Goal: Use online tool/utility: Utilize a website feature to perform a specific function

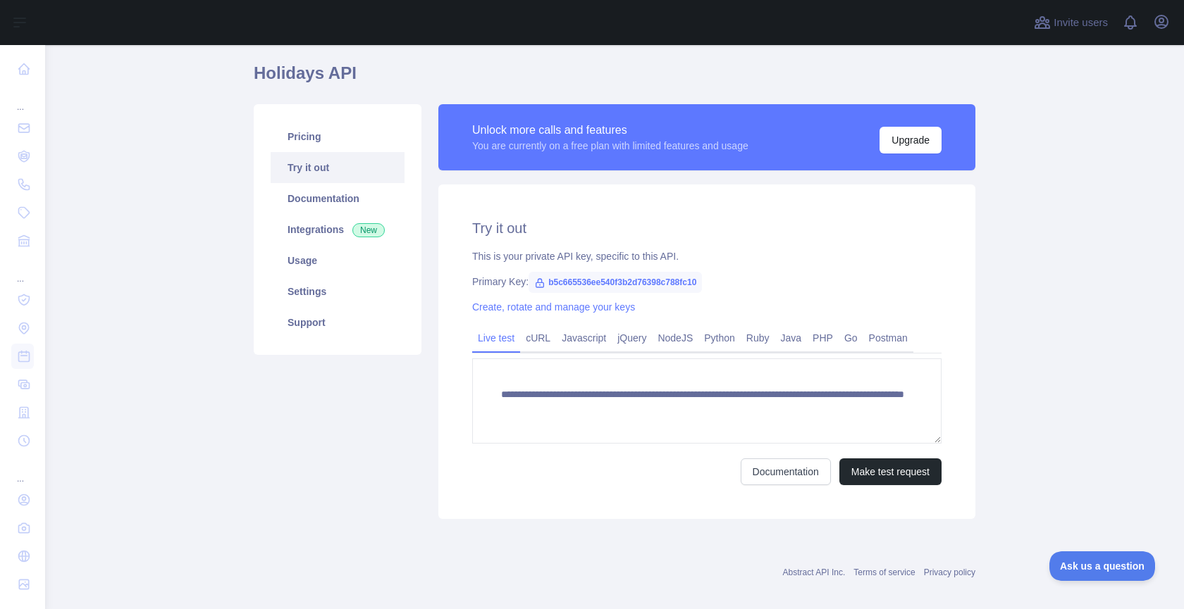
scroll to position [49, 0]
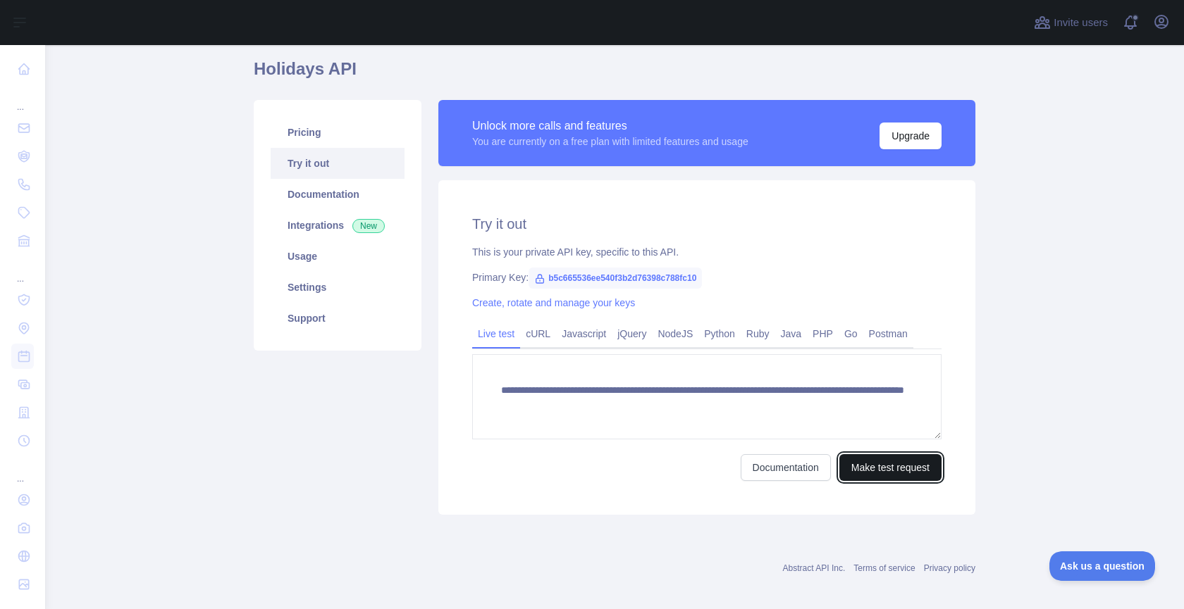
click at [893, 459] on button "Make test request" at bounding box center [890, 467] width 102 height 27
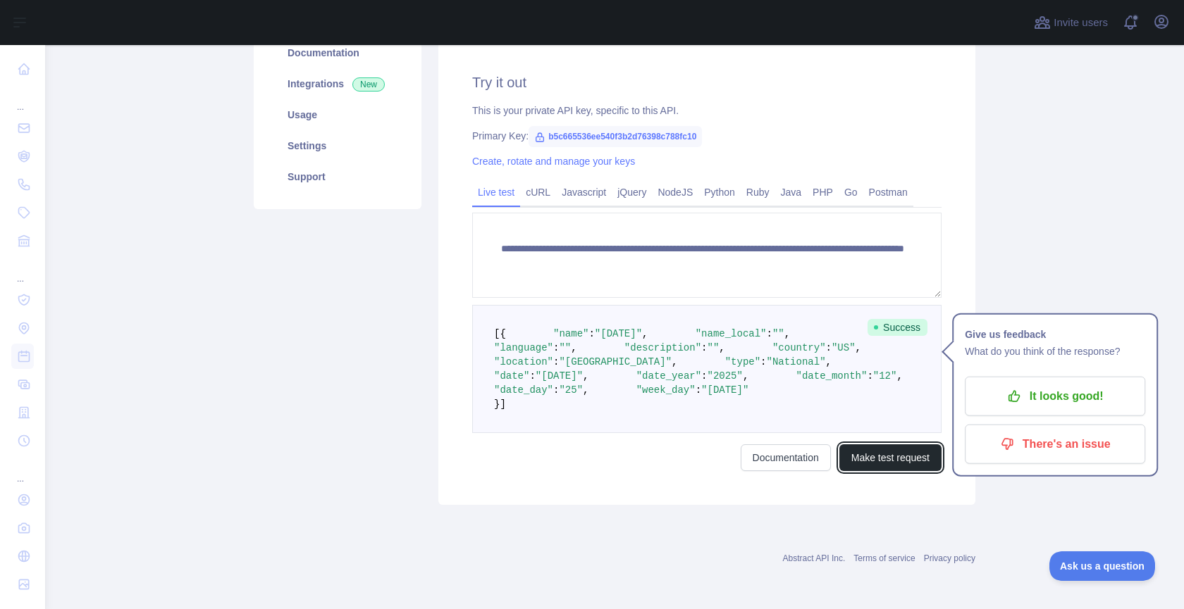
scroll to position [220, 0]
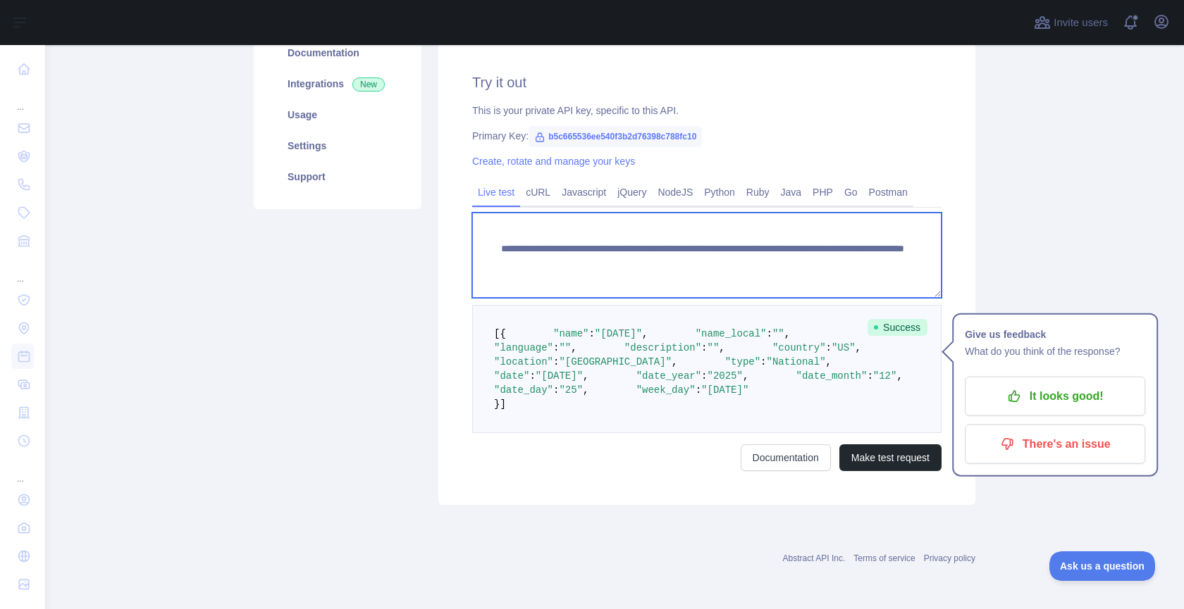
click at [897, 219] on textarea "**********" at bounding box center [706, 255] width 469 height 85
type textarea "**********"
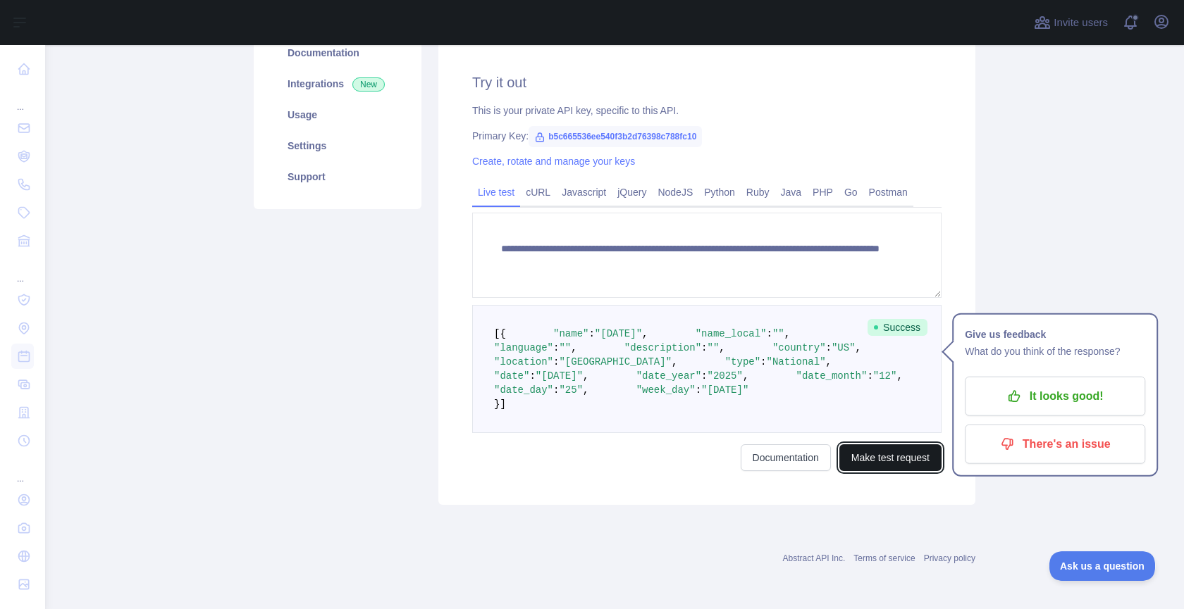
click at [901, 471] on button "Make test request" at bounding box center [890, 458] width 102 height 27
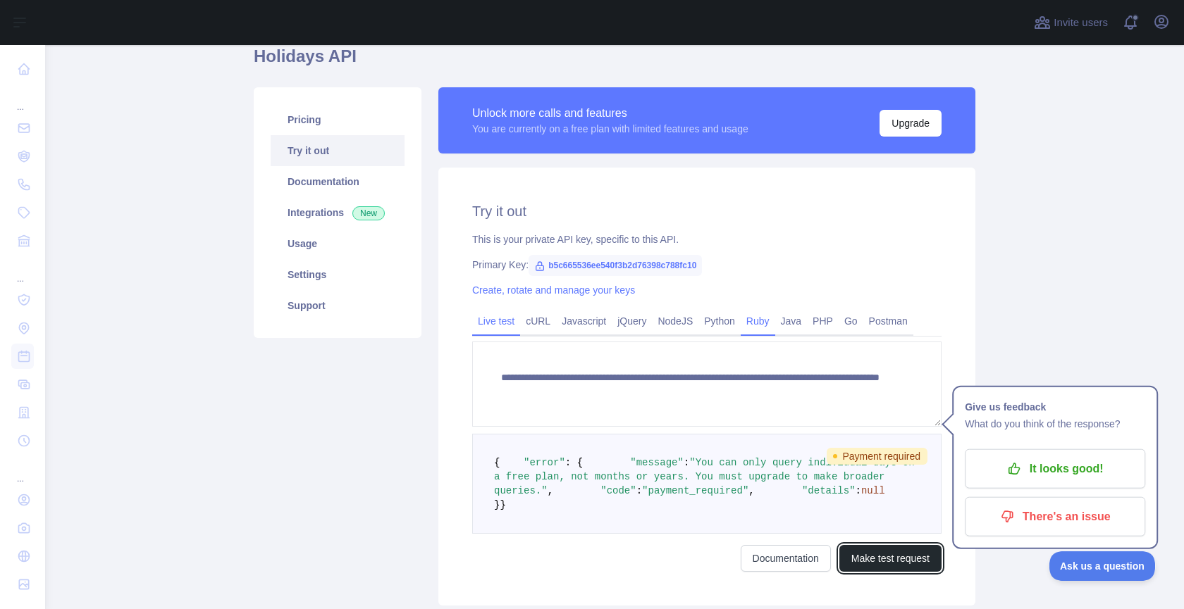
scroll to position [55, 0]
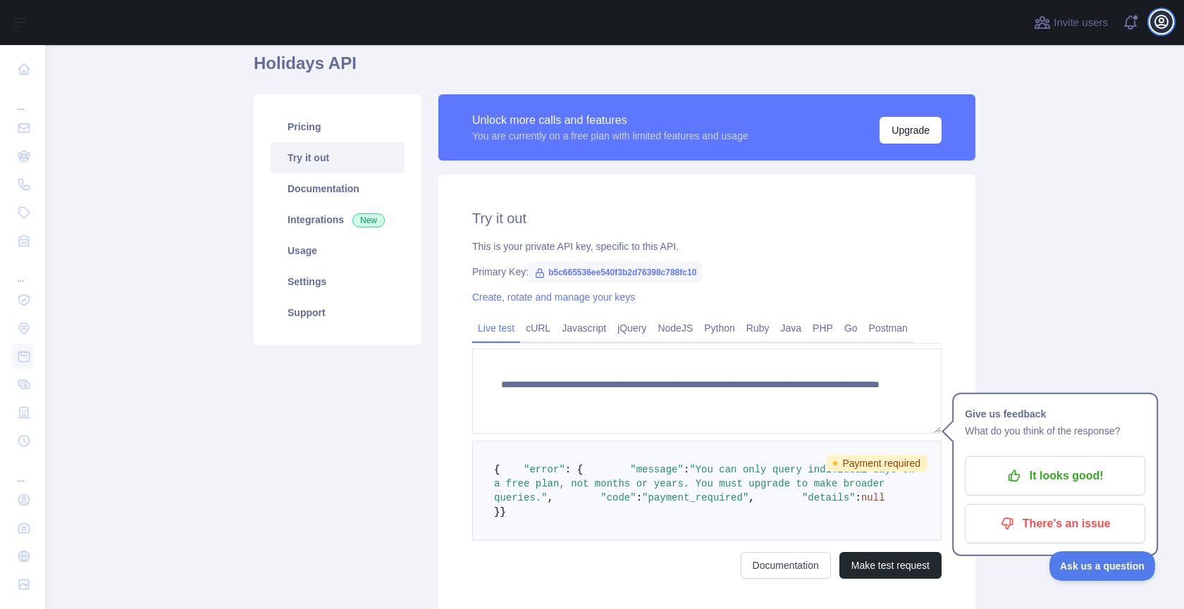
click at [1168, 25] on icon "button" at bounding box center [1161, 21] width 17 height 17
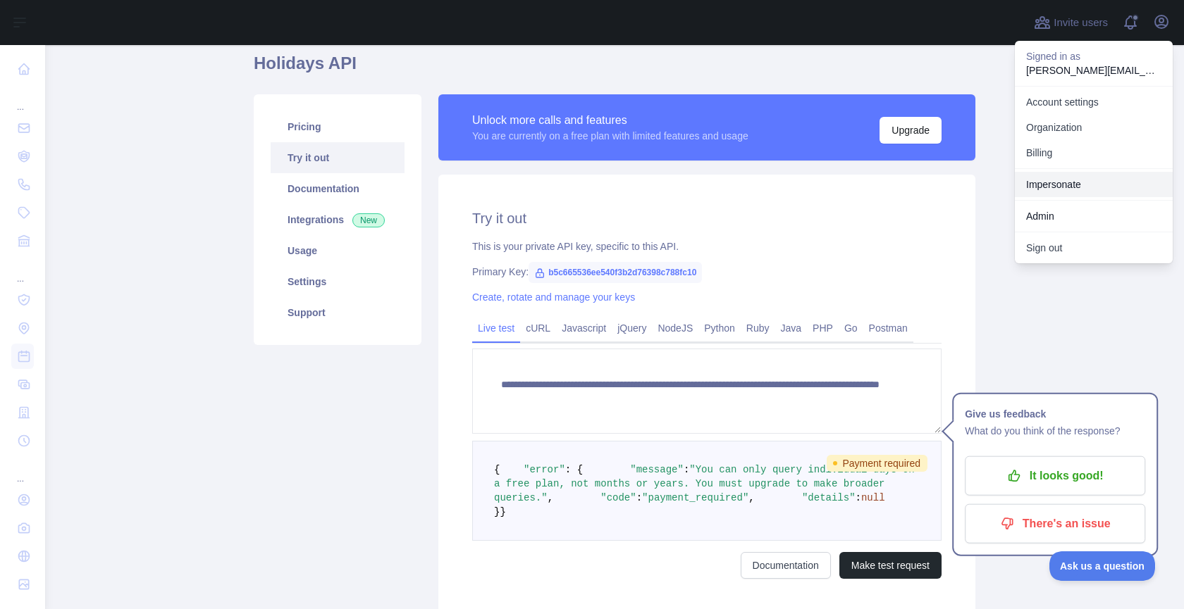
click at [1134, 185] on link "Impersonate" at bounding box center [1094, 184] width 158 height 25
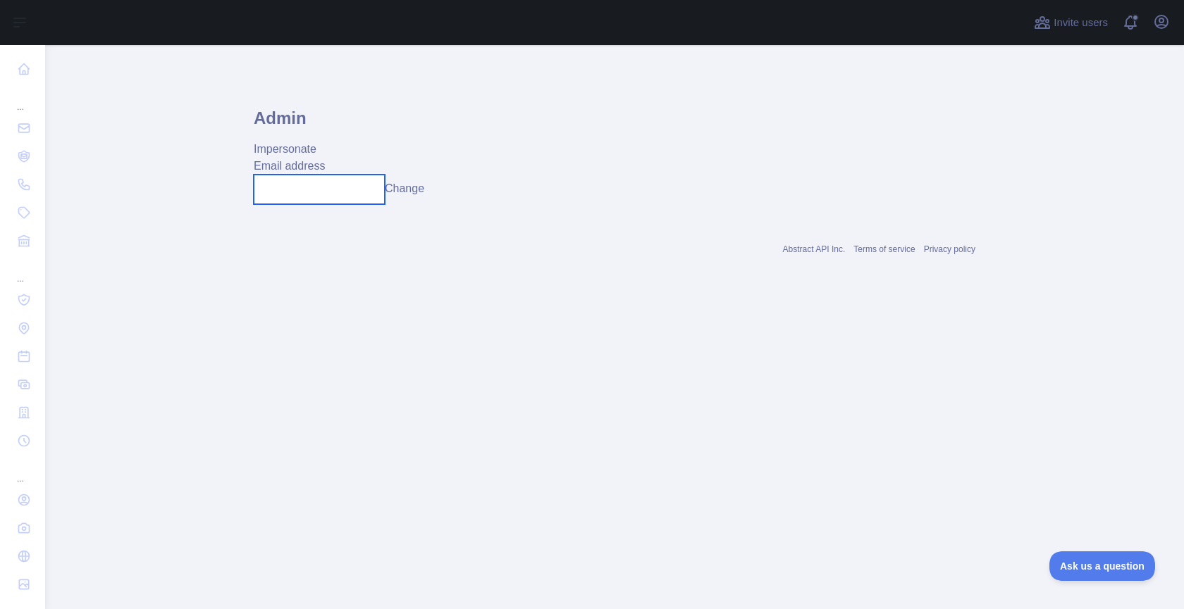
click at [302, 195] on input "text" at bounding box center [319, 190] width 131 height 30
type input "**********"
click at [414, 187] on button "Change" at bounding box center [414, 188] width 39 height 17
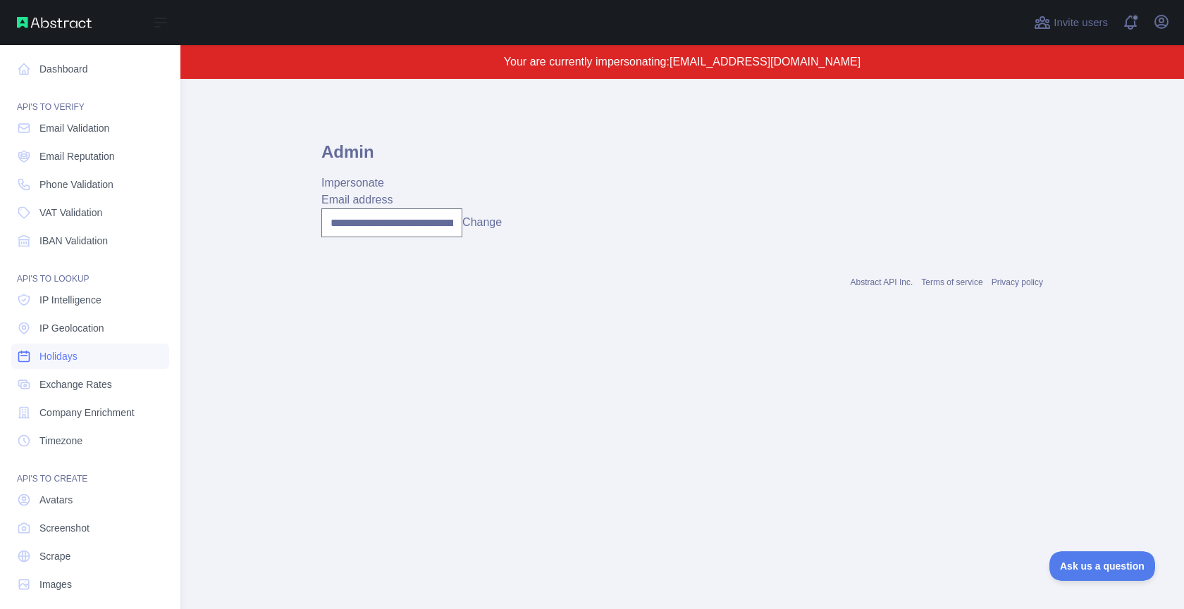
click at [64, 359] on span "Holidays" at bounding box center [58, 356] width 38 height 14
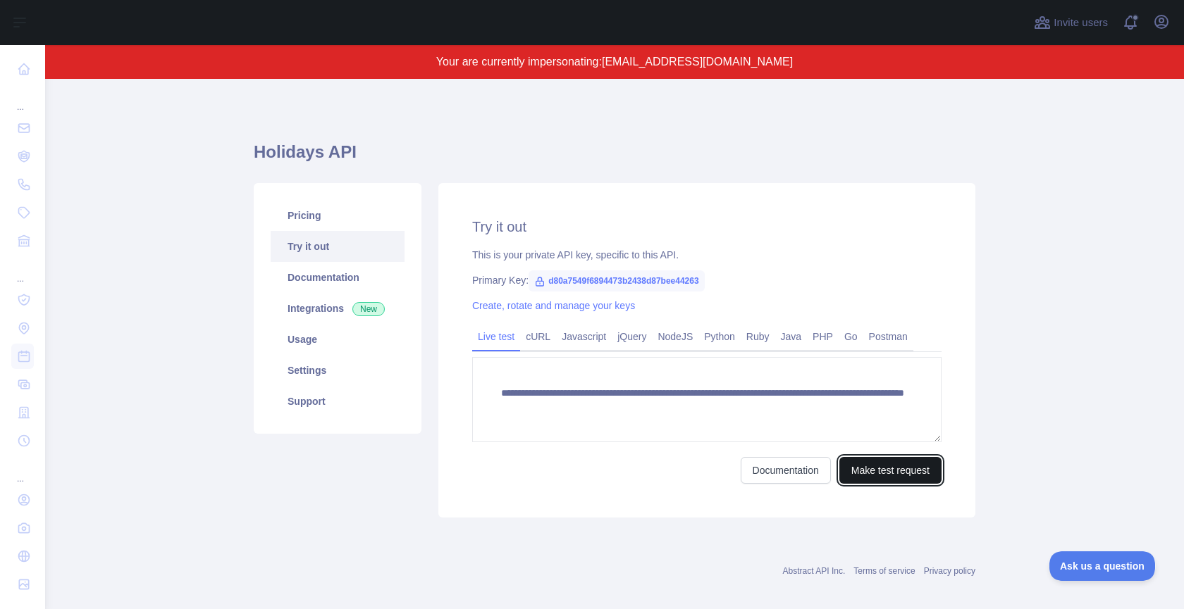
click at [898, 474] on button "Make test request" at bounding box center [890, 470] width 102 height 27
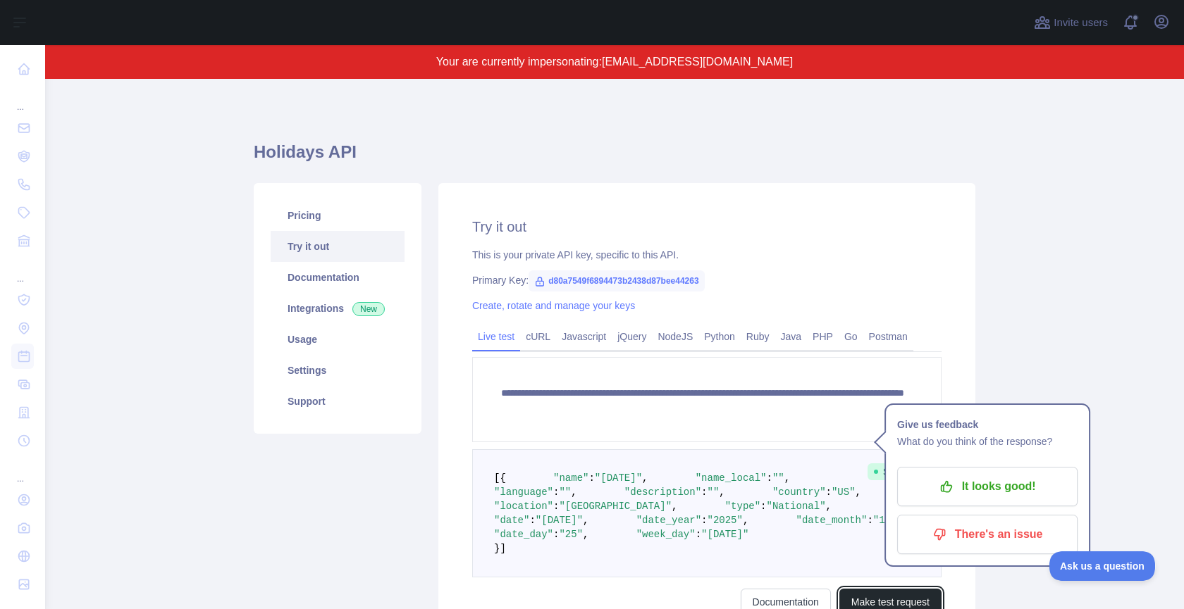
scroll to position [51, 0]
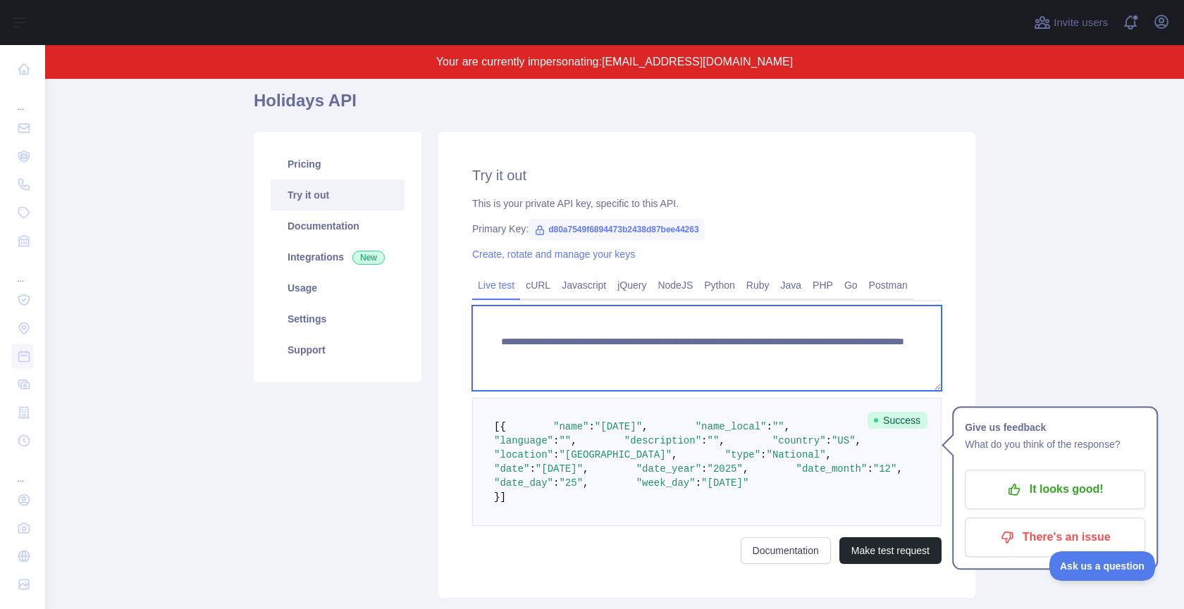
click at [900, 354] on textarea "**********" at bounding box center [706, 348] width 469 height 85
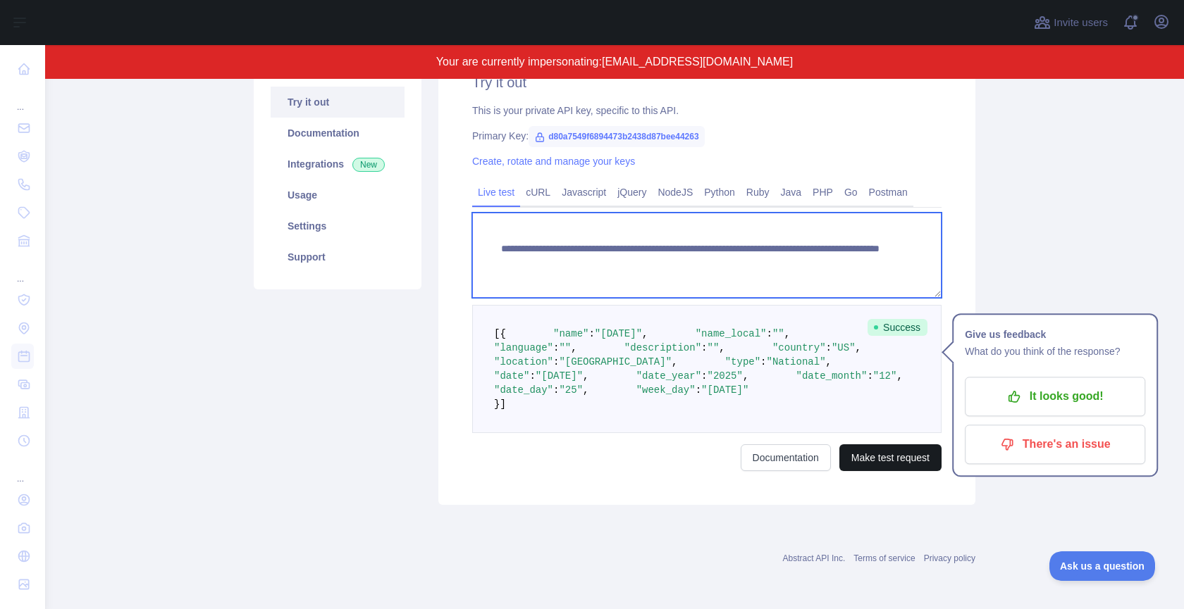
type textarea "**********"
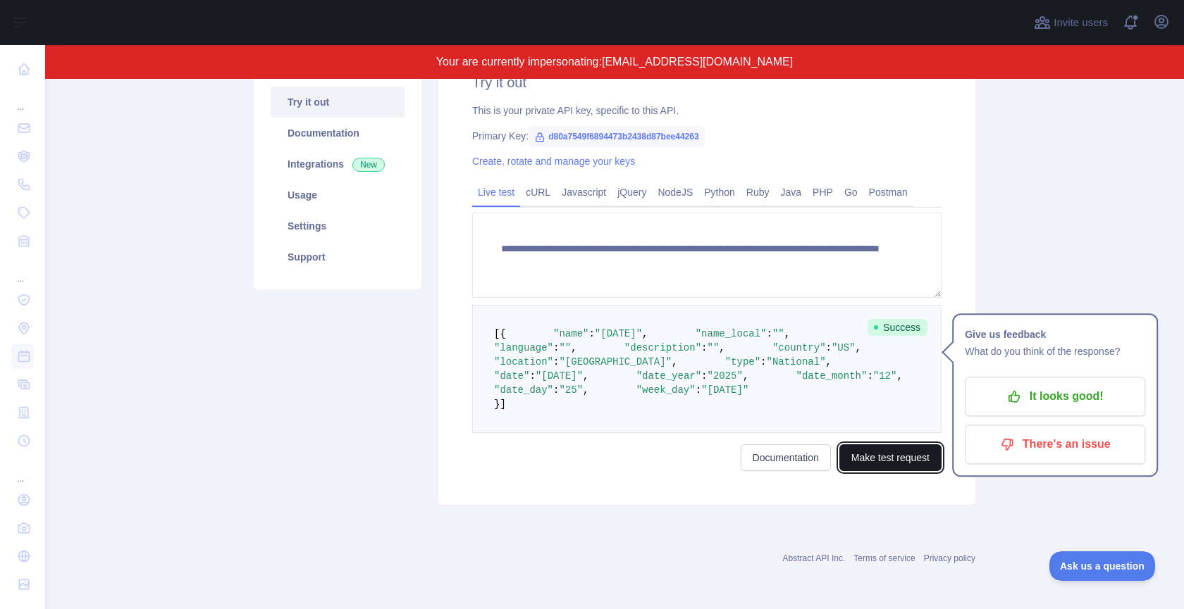
click at [874, 467] on button "Make test request" at bounding box center [890, 458] width 102 height 27
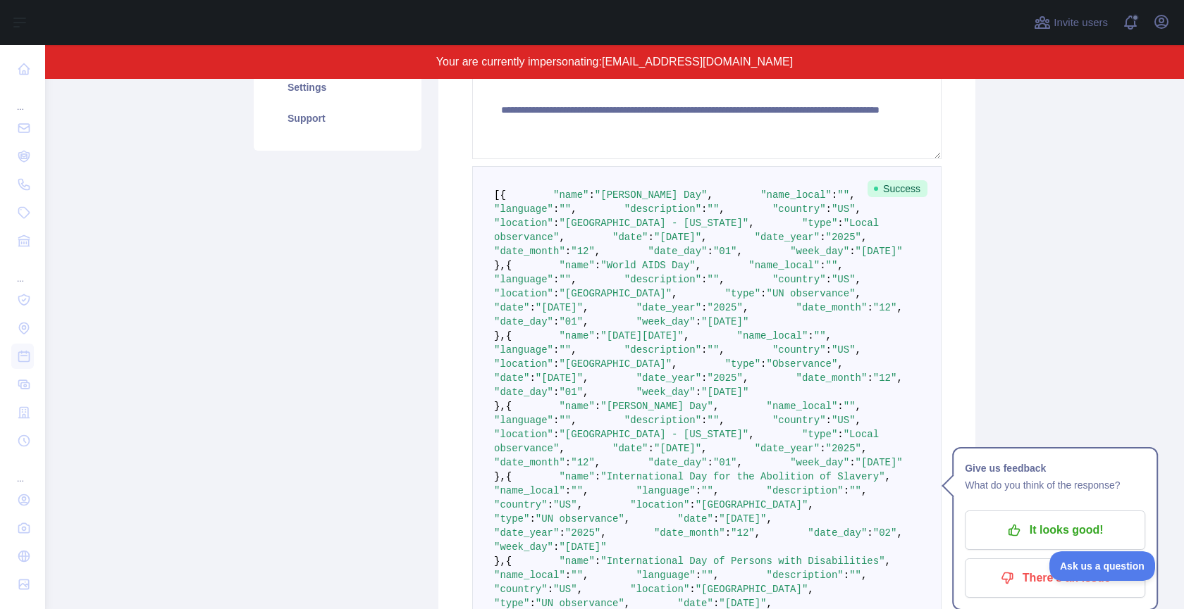
scroll to position [290, 0]
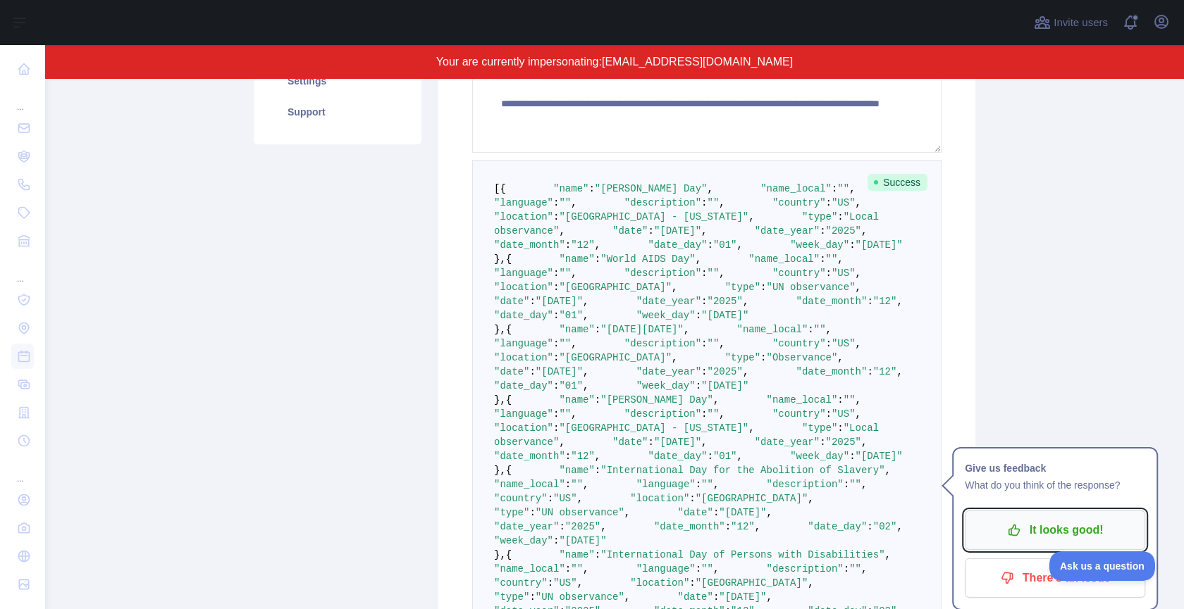
click at [984, 524] on p "It looks good!" at bounding box center [1054, 531] width 159 height 24
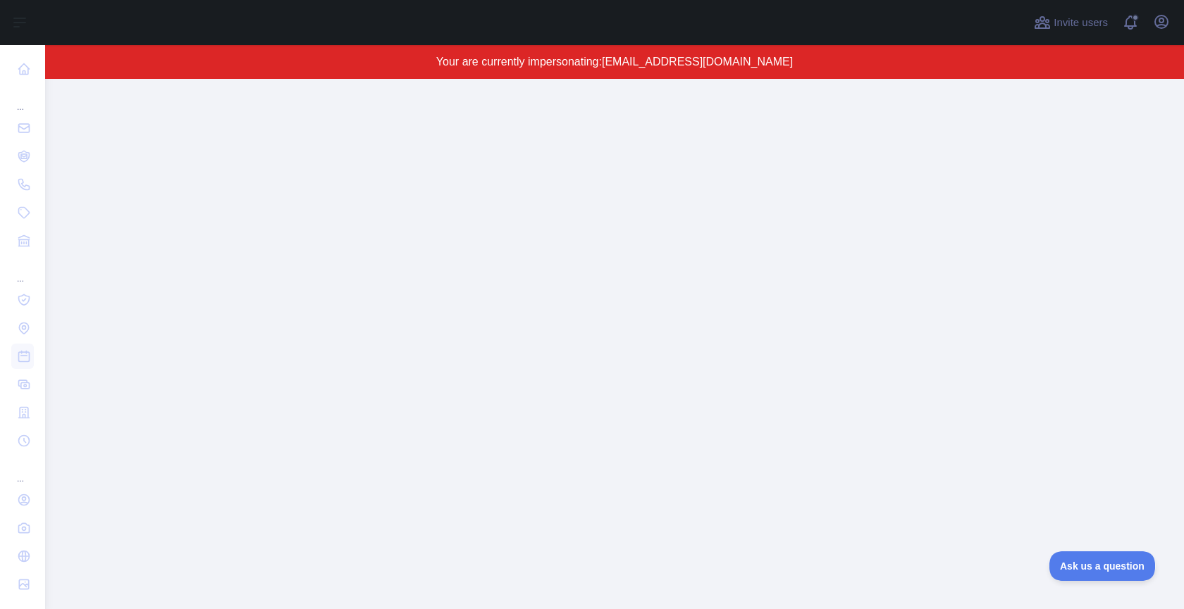
scroll to position [5725, 0]
drag, startPoint x: 645, startPoint y: 206, endPoint x: 640, endPoint y: 174, distance: 32.8
drag, startPoint x: 599, startPoint y: 124, endPoint x: 658, endPoint y: 118, distance: 59.5
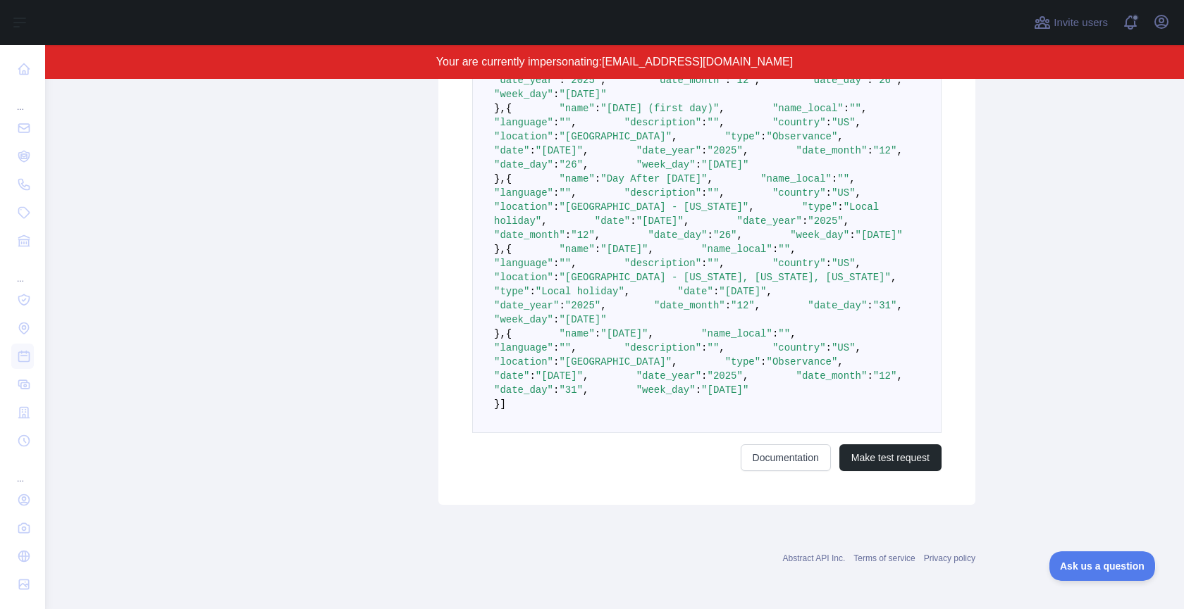
scroll to position [5984, 0]
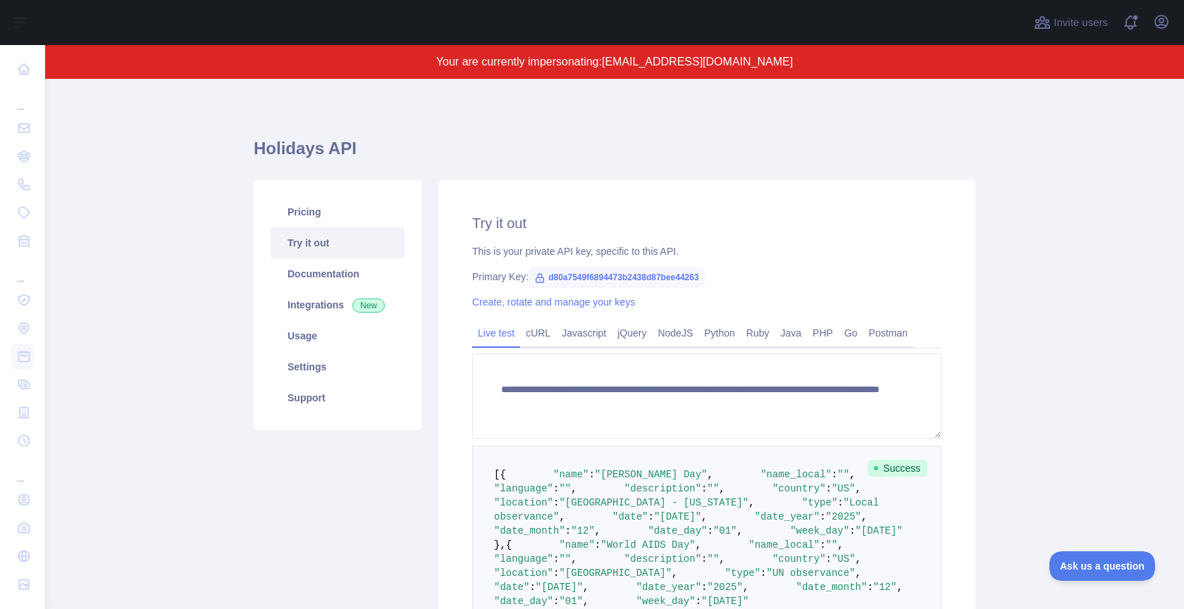
scroll to position [0, 0]
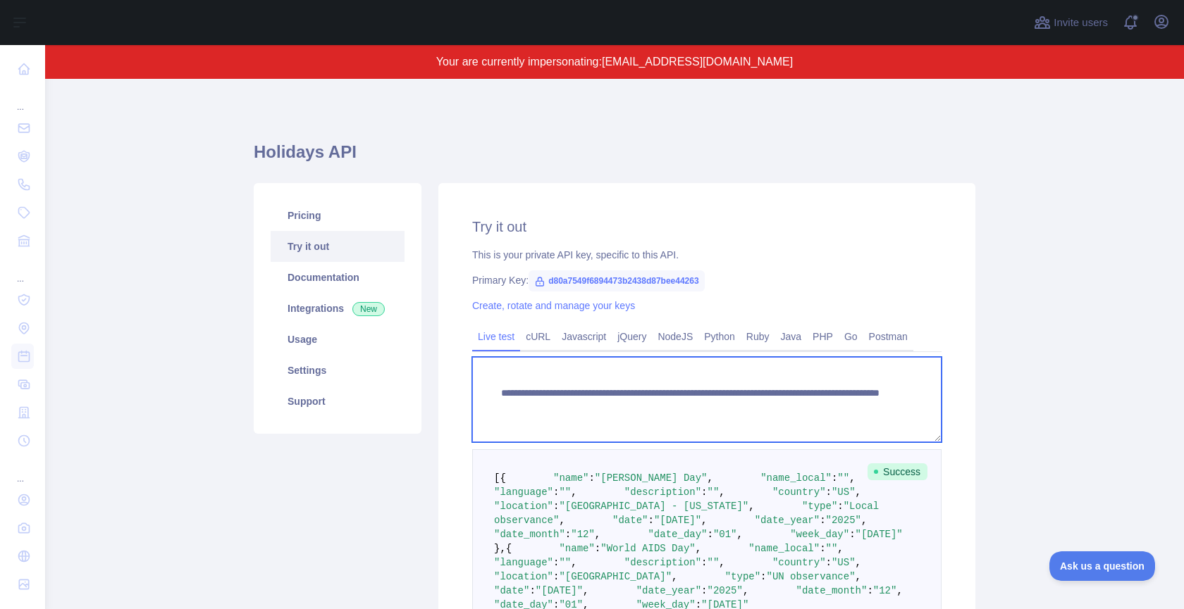
drag, startPoint x: 853, startPoint y: 411, endPoint x: 910, endPoint y: 409, distance: 57.8
click at [910, 409] on textarea "**********" at bounding box center [706, 399] width 469 height 85
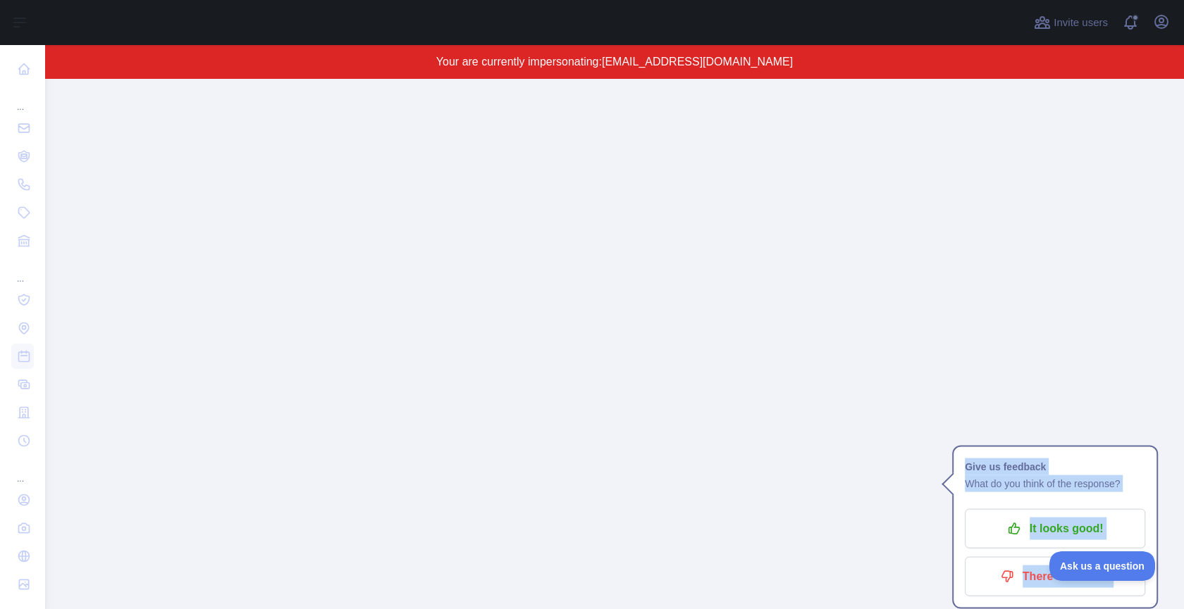
scroll to position [15516, 0]
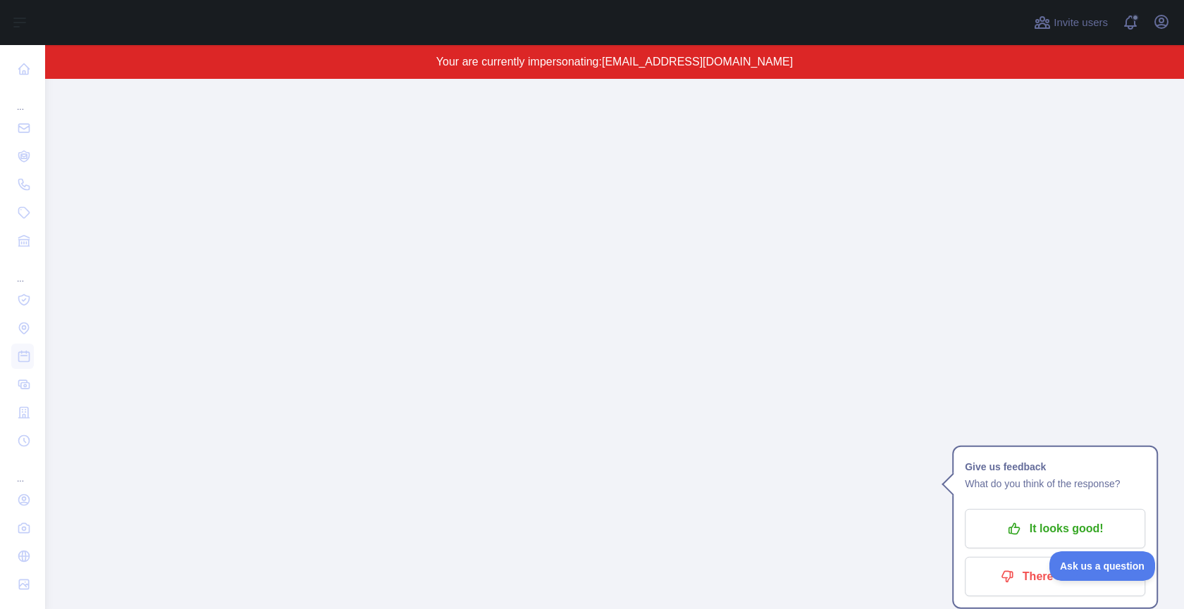
drag, startPoint x: 492, startPoint y: 347, endPoint x: 552, endPoint y: 402, distance: 81.8
copy code "[ { "lore" : "Ips Dolo's Ame" , "cons_adipi" : "" , "elitsedd" : "" , "eiusmodt…"
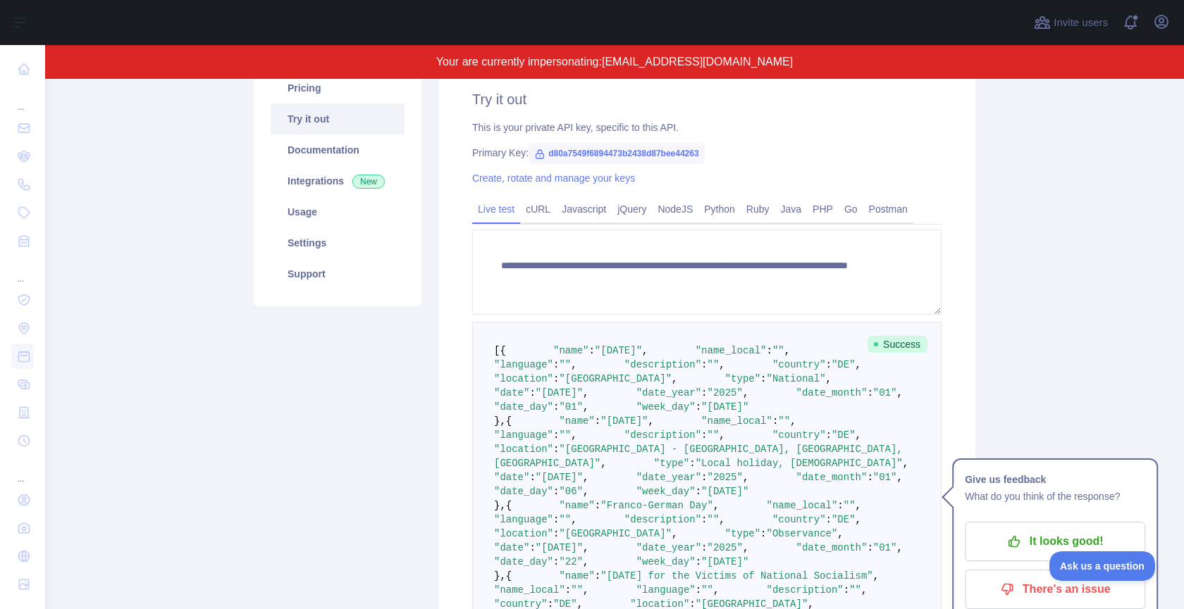
scroll to position [143, 0]
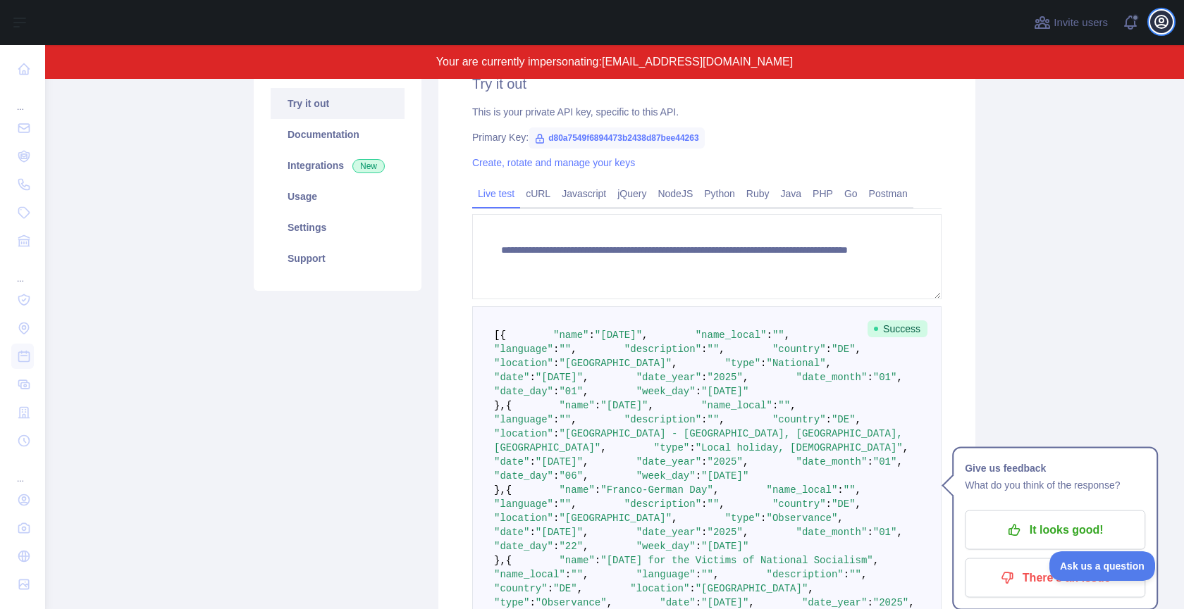
click at [1164, 25] on icon "button" at bounding box center [1161, 22] width 13 height 13
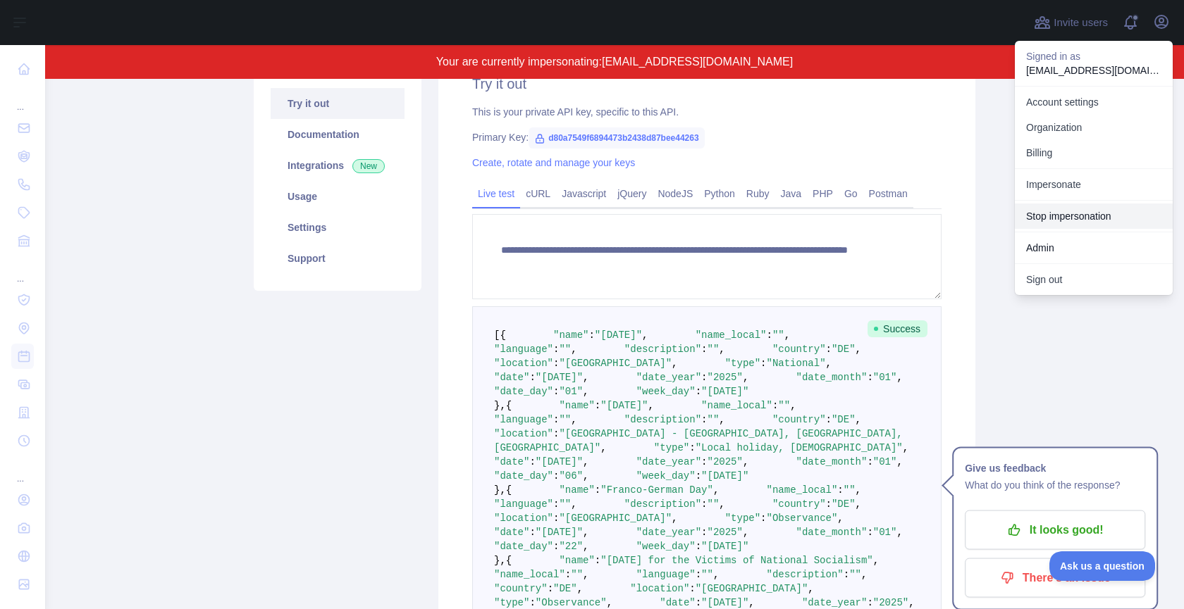
click at [1064, 222] on button "Stop impersonation" at bounding box center [1094, 216] width 158 height 25
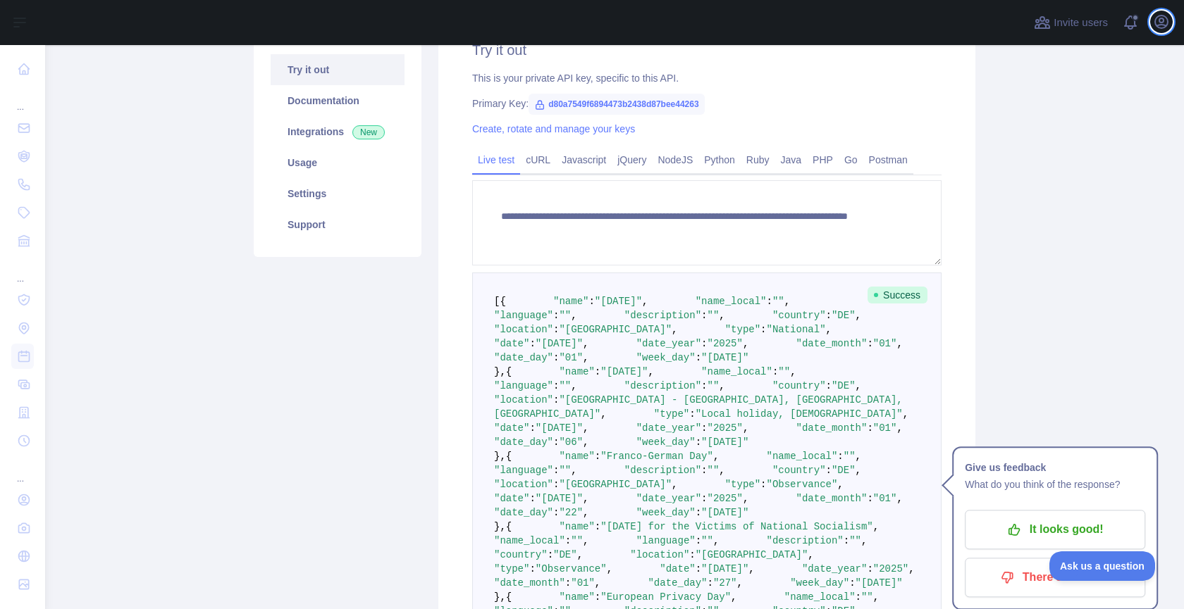
type textarea "**********"
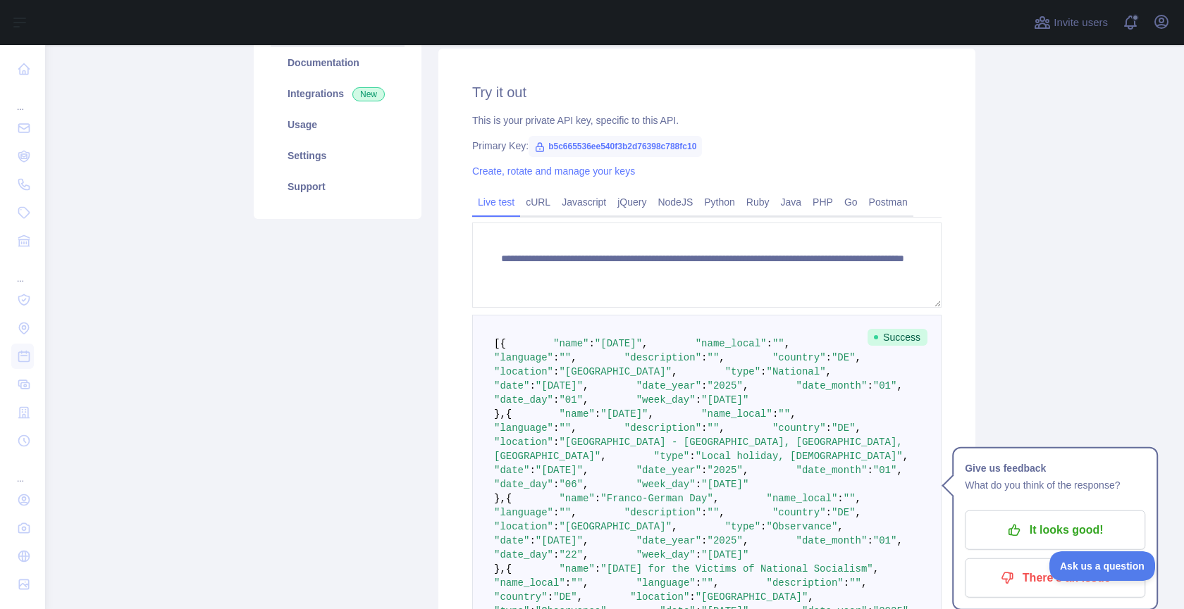
scroll to position [184, 0]
drag, startPoint x: 681, startPoint y: 528, endPoint x: 514, endPoint y: 361, distance: 235.7
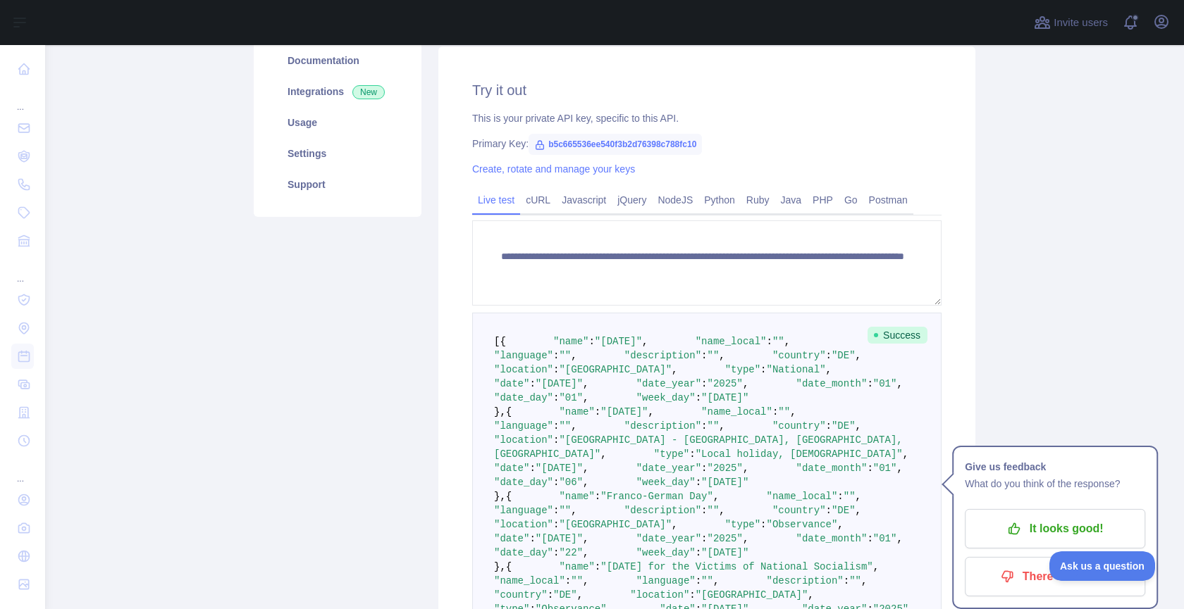
copy code "{ "name" : "[DATE]" , "name_local" : "" , "language" : "" , "description" : "" …"
